Goal: Task Accomplishment & Management: Manage account settings

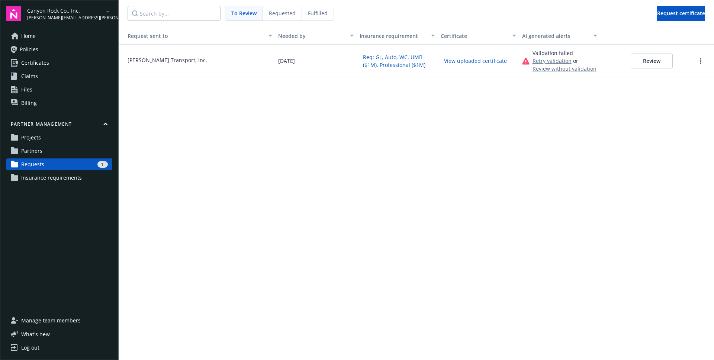
click at [252, 89] on div "Request sent to Needed by Insurance requirement Certificate AI generated alerts…" at bounding box center [417, 193] width 596 height 333
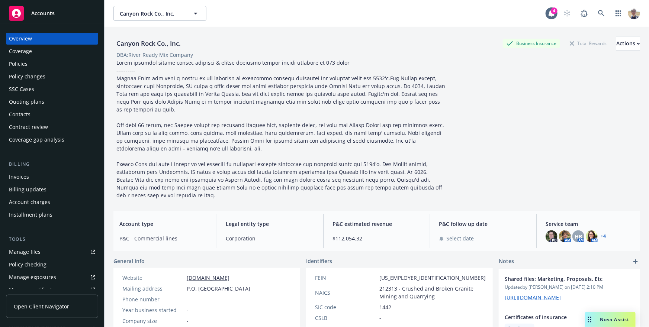
click at [295, 139] on span at bounding box center [281, 129] width 330 height 140
click at [352, 129] on span at bounding box center [281, 129] width 330 height 140
click at [345, 147] on div at bounding box center [280, 129] width 335 height 141
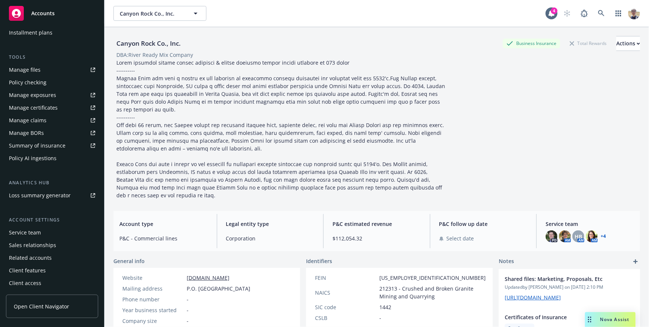
click at [27, 281] on div "Client access" at bounding box center [25, 284] width 32 height 12
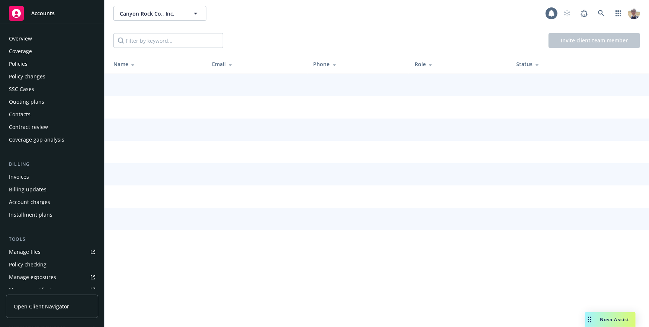
scroll to position [182, 0]
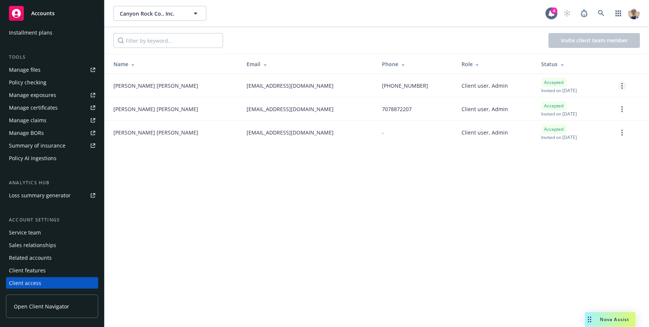
click at [621, 84] on link "more" at bounding box center [622, 85] width 9 height 9
click at [562, 136] on link "Edit permissions" at bounding box center [583, 130] width 87 height 15
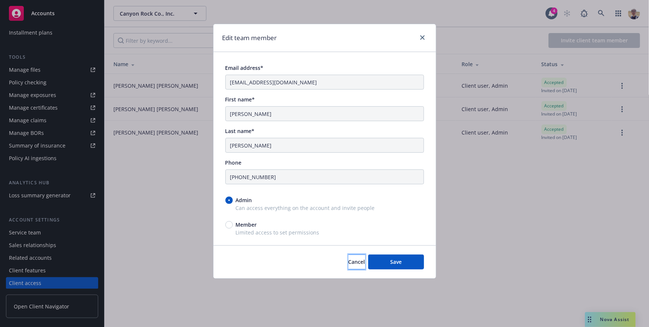
click at [350, 260] on span "Cancel" at bounding box center [357, 262] width 17 height 7
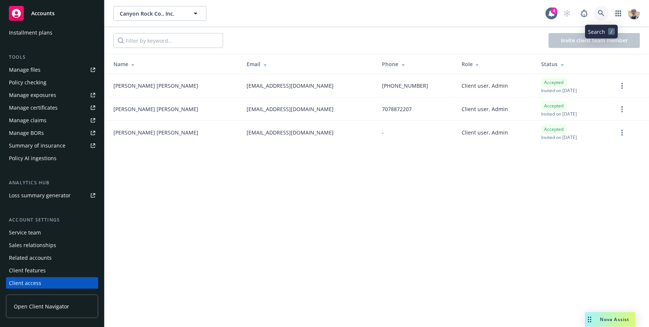
click at [601, 12] on icon at bounding box center [601, 13] width 7 height 7
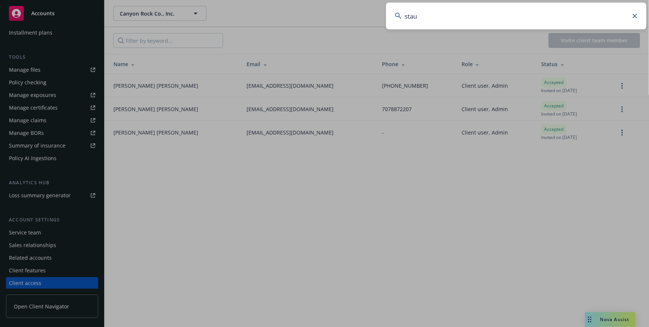
type input "staub"
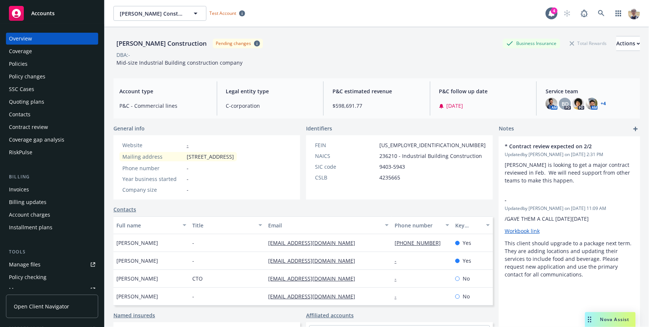
scroll to position [195, 0]
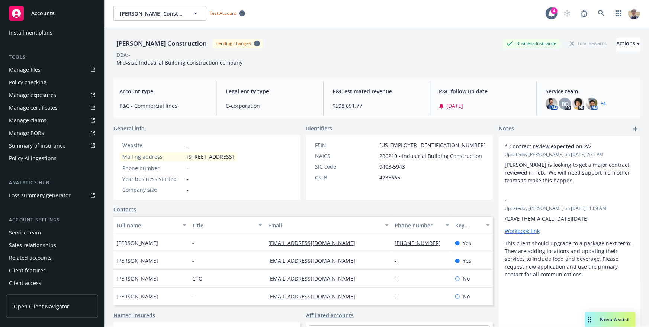
click at [36, 284] on div "Client access" at bounding box center [25, 284] width 32 height 12
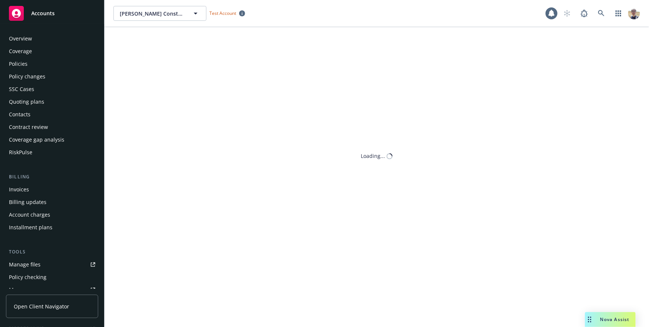
scroll to position [195, 0]
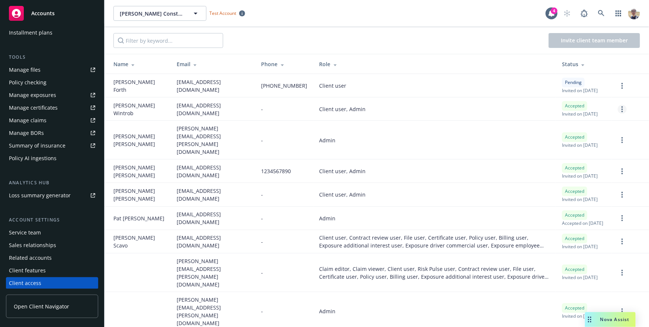
click at [622, 108] on circle "more" at bounding box center [622, 106] width 1 height 1
click at [567, 161] on link "Edit permissions" at bounding box center [583, 163] width 87 height 15
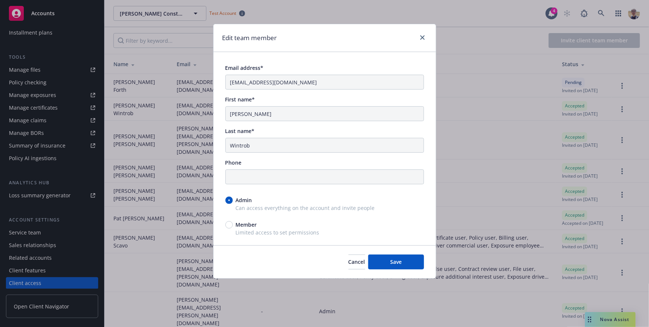
click at [354, 275] on div "Cancel Save" at bounding box center [325, 262] width 223 height 33
click at [352, 271] on div "Cancel Save" at bounding box center [325, 262] width 223 height 33
click at [349, 264] on button "Cancel" at bounding box center [357, 262] width 17 height 15
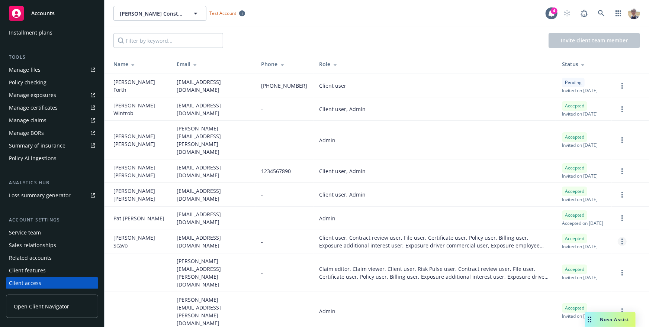
click at [624, 246] on link "more" at bounding box center [622, 241] width 9 height 9
click at [568, 228] on link "Edit permissions" at bounding box center [583, 225] width 87 height 15
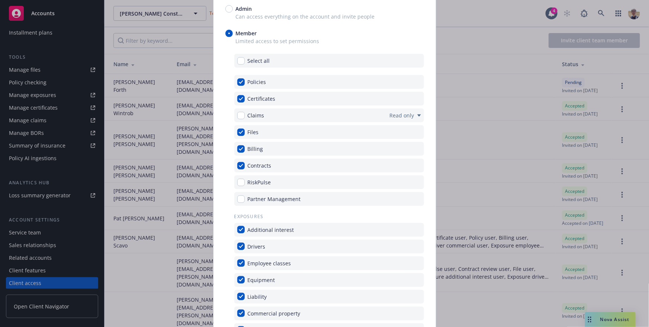
scroll to position [211, 0]
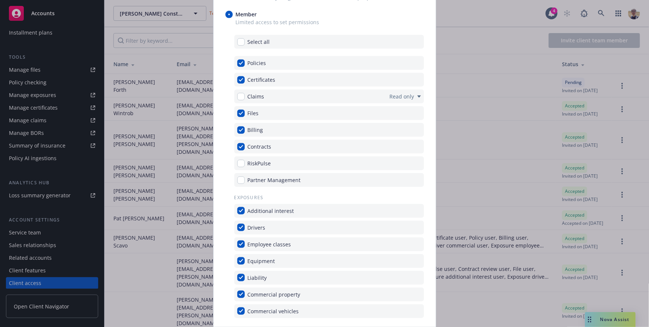
click at [110, 292] on div "Edit team member Email address* stevescavo@gmail.com First name* Steve Last nam…" at bounding box center [324, 163] width 649 height 327
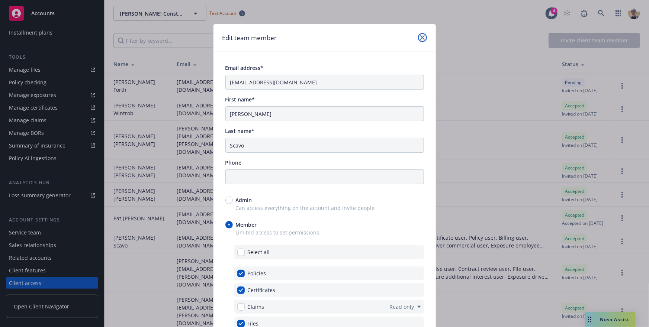
click at [425, 36] on link "close" at bounding box center [422, 37] width 9 height 9
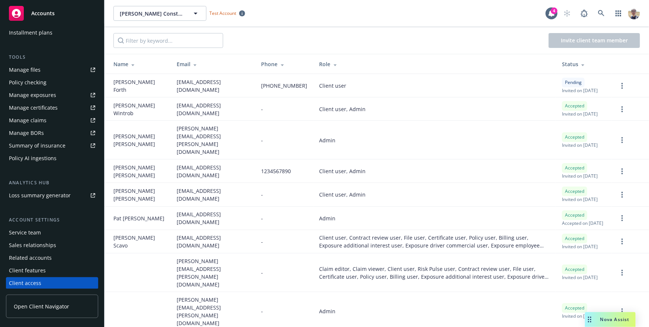
click at [67, 307] on span "Open Client Navigator" at bounding box center [41, 307] width 55 height 8
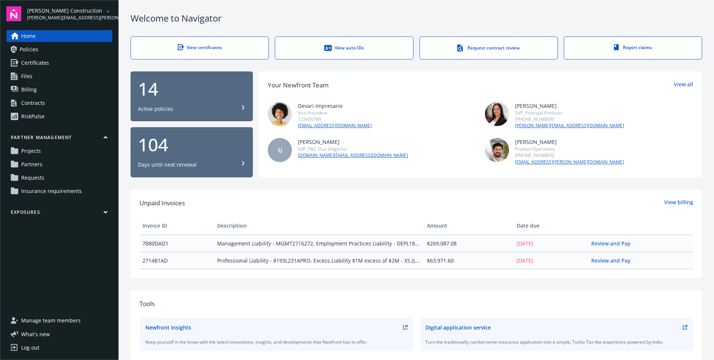
click at [62, 321] on span "Manage team members" at bounding box center [51, 321] width 60 height 12
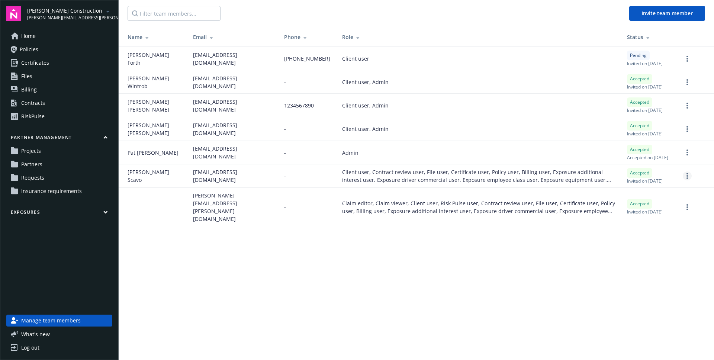
click at [688, 180] on link "more" at bounding box center [687, 176] width 9 height 9
click at [647, 244] on link "Edit permissions" at bounding box center [648, 243] width 87 height 15
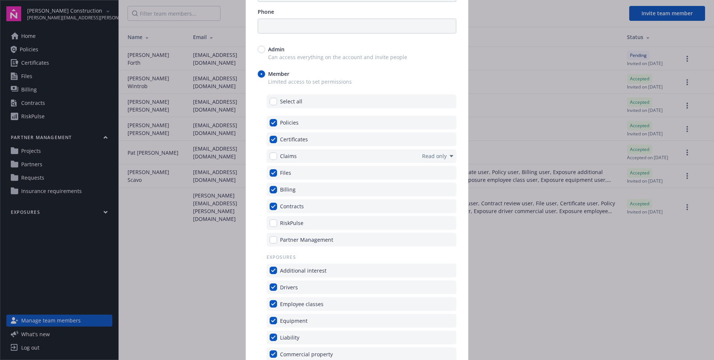
scroll to position [166, 0]
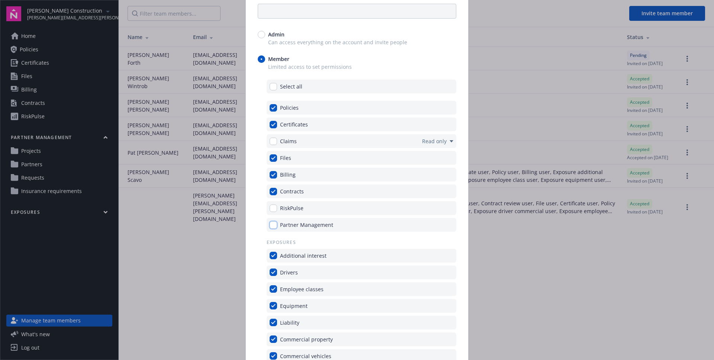
click at [274, 225] on input "checkbox" at bounding box center [273, 224] width 7 height 7
checkbox input "true"
click at [272, 107] on input "checkbox" at bounding box center [273, 107] width 7 height 7
click at [273, 108] on input "checkbox" at bounding box center [273, 107] width 7 height 7
checkbox input "true"
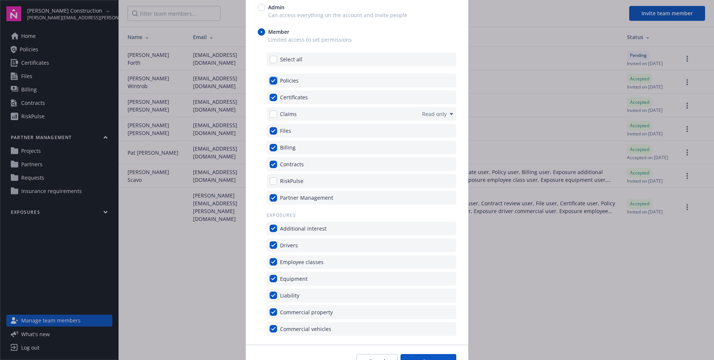
scroll to position [235, 0]
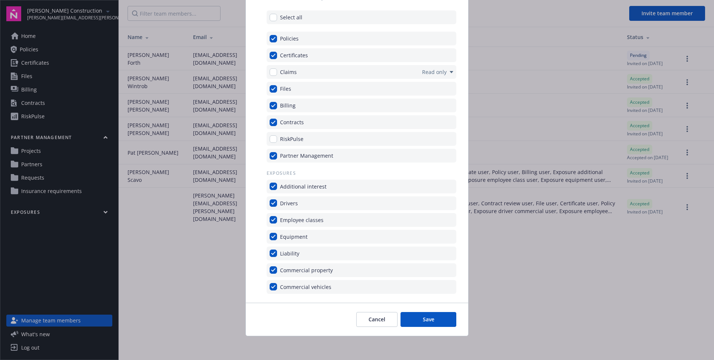
click at [293, 155] on span "Partner Management" at bounding box center [306, 156] width 53 height 8
drag, startPoint x: 293, startPoint y: 155, endPoint x: 348, endPoint y: 156, distance: 54.7
click at [348, 156] on div "Partner Management" at bounding box center [362, 156] width 190 height 14
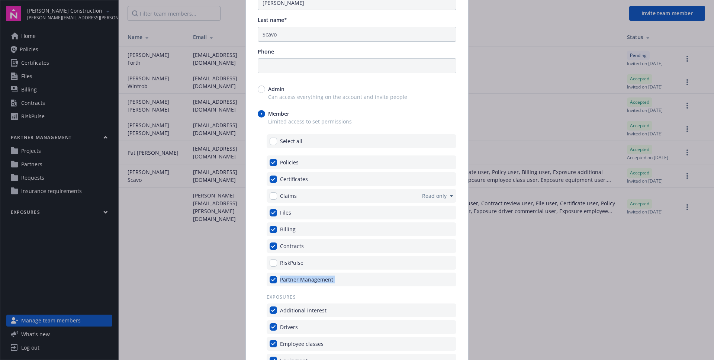
scroll to position [0, 0]
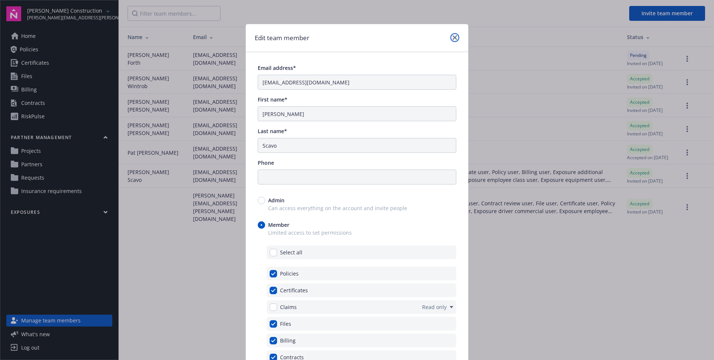
click at [456, 39] on icon "close" at bounding box center [455, 37] width 4 height 4
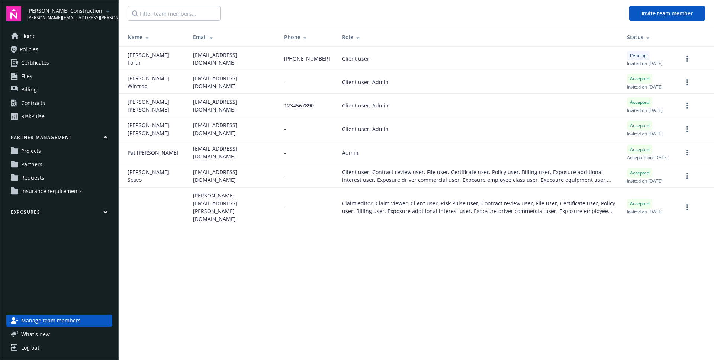
click at [33, 167] on span "Partners" at bounding box center [31, 165] width 21 height 12
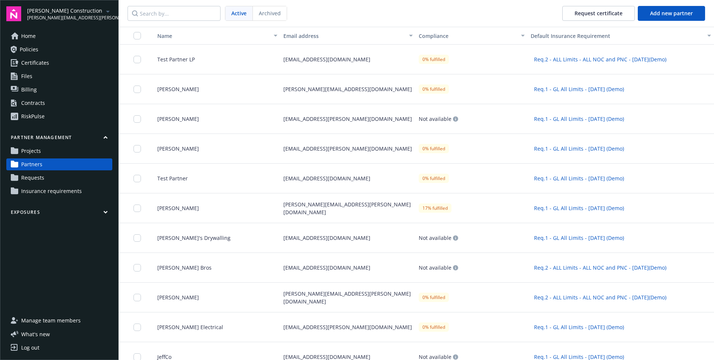
click at [75, 162] on link "Partners" at bounding box center [59, 165] width 106 height 12
click at [207, 58] on div "Test Partner LP" at bounding box center [214, 60] width 132 height 30
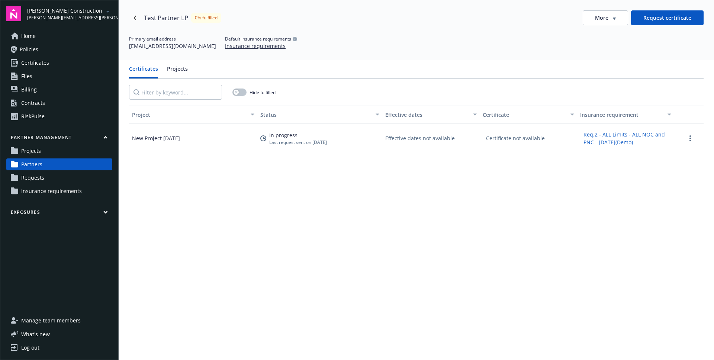
click at [610, 17] on div "More" at bounding box center [605, 17] width 21 height 7
click at [539, 42] on div "Primary email address test@newfront.com Default insurance requirements Insuranc…" at bounding box center [416, 43] width 575 height 14
